Goal: Information Seeking & Learning: Learn about a topic

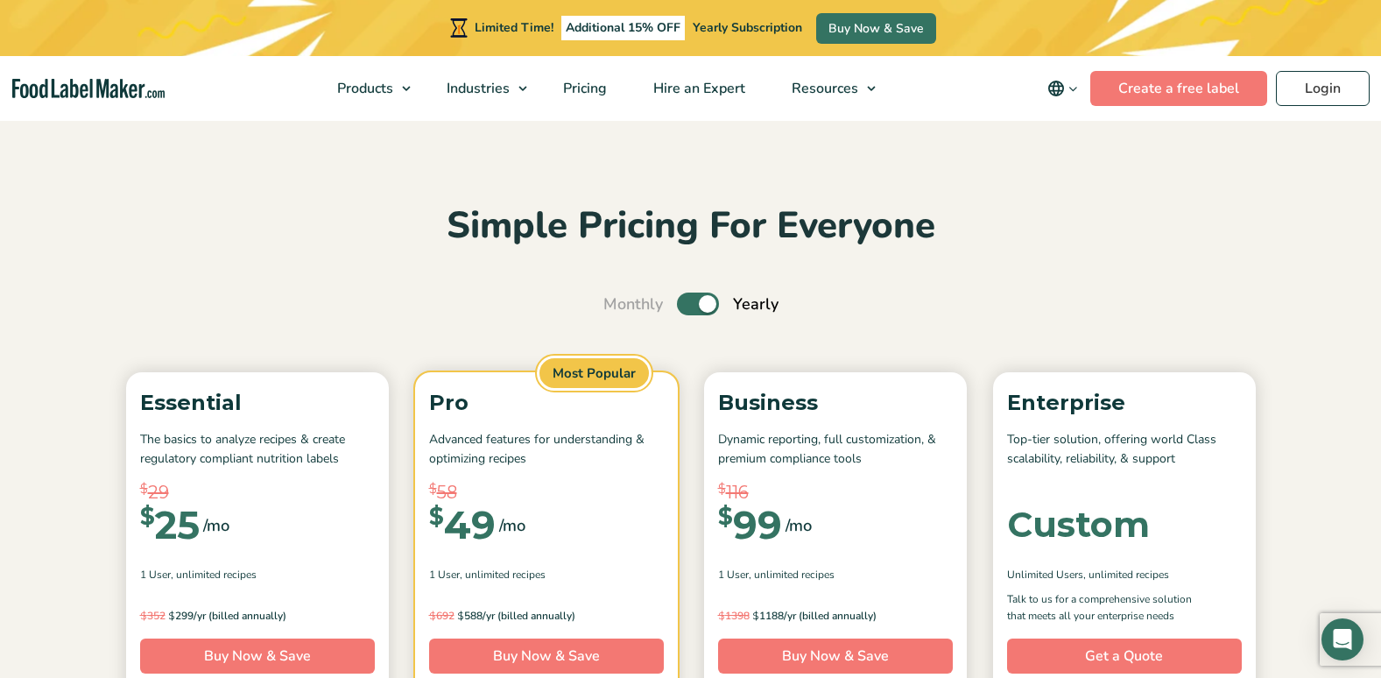
click at [708, 300] on label "Toggle" at bounding box center [698, 303] width 42 height 23
click at [618, 300] on input "Toggle" at bounding box center [612, 304] width 11 height 11
checkbox input "false"
